Goal: Task Accomplishment & Management: Manage account settings

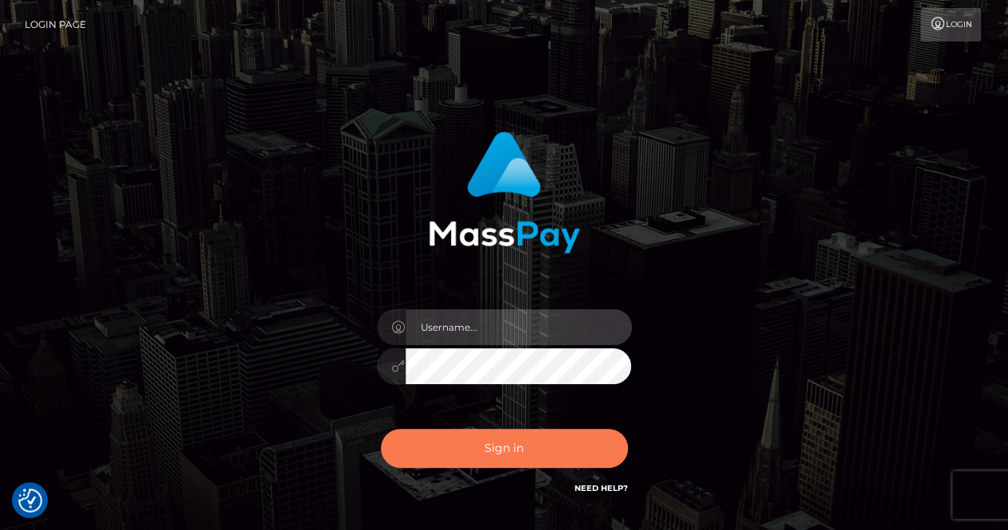
type input "renaoceo"
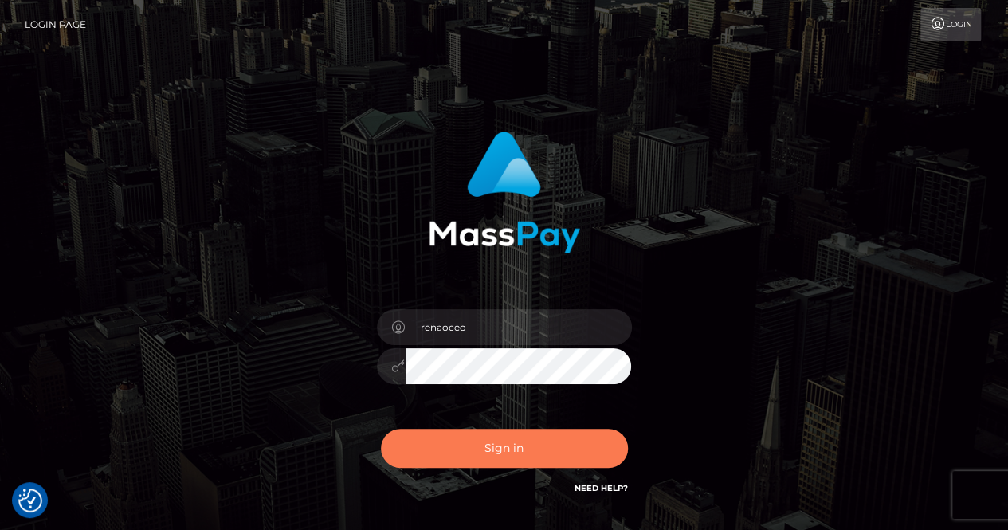
click at [516, 444] on button "Sign in" at bounding box center [504, 448] width 247 height 39
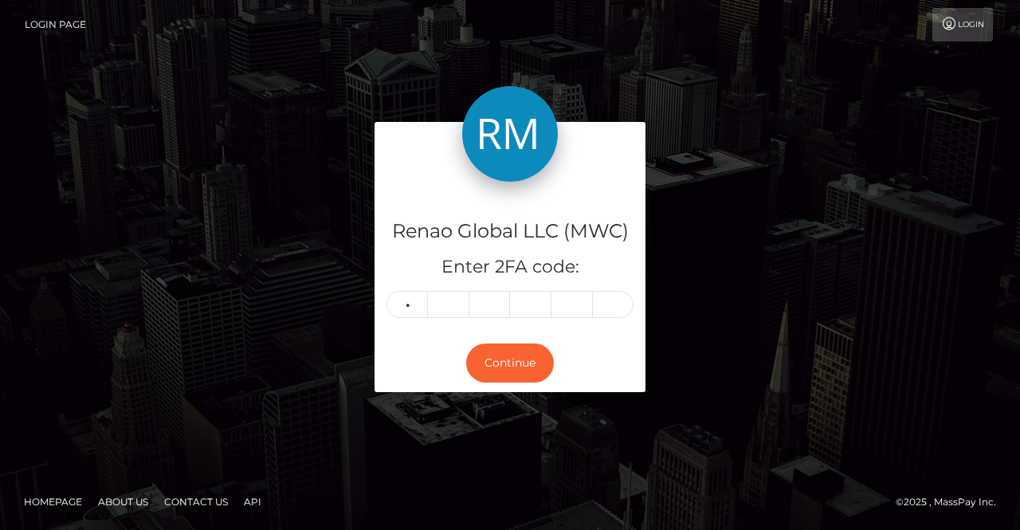
type input "9"
type input "7"
type input "4"
type input "6"
type input "2"
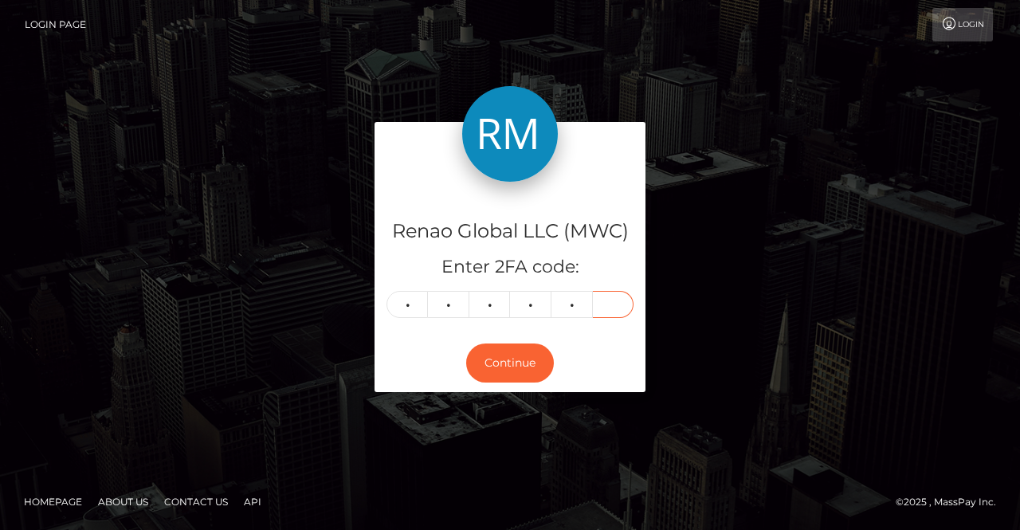
type input "5"
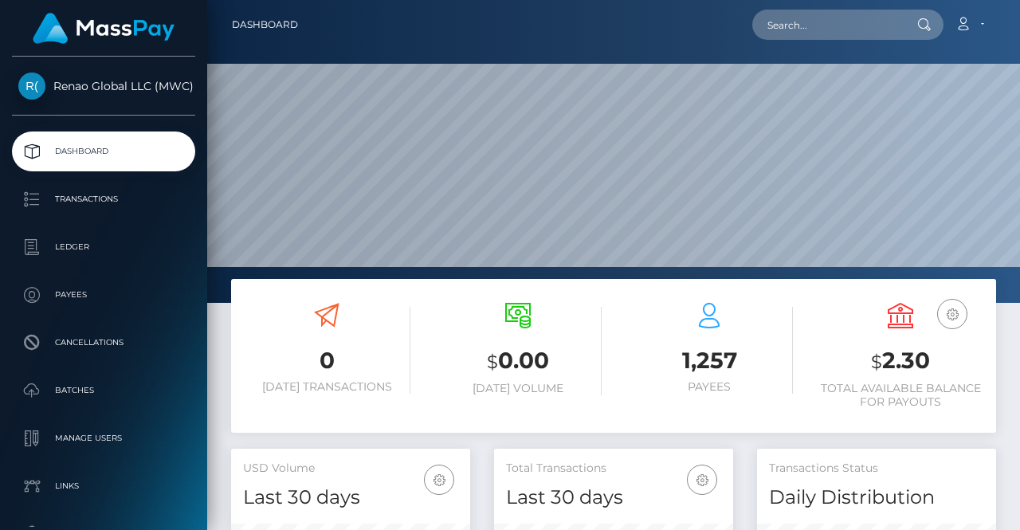
scroll to position [282, 239]
click at [977, 27] on link "Account" at bounding box center [969, 24] width 47 height 33
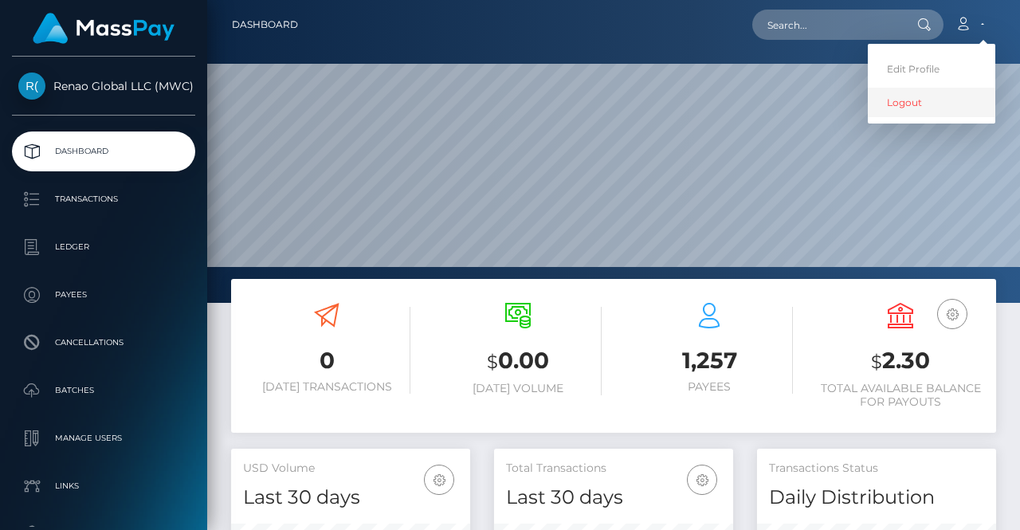
click at [907, 106] on link "Logout" at bounding box center [931, 102] width 127 height 29
